Goal: Check status: Check status

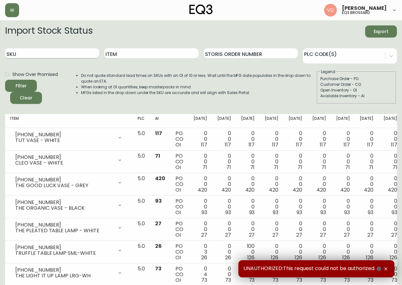
click at [81, 58] on input "SKU" at bounding box center [52, 53] width 94 height 10
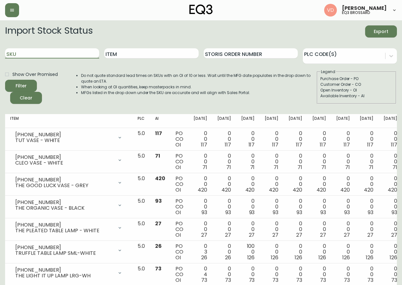
paste input "[PHONE_NUMBER]"
type input "[PHONE_NUMBER]"
click at [5, 80] on button "Filter" at bounding box center [21, 86] width 32 height 12
